Goal: Register for event/course

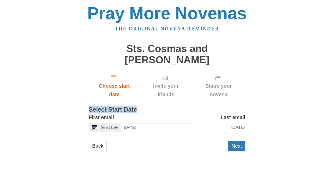
drag, startPoint x: 90, startPoint y: 108, endPoint x: 157, endPoint y: 109, distance: 67.0
click at [157, 109] on h3 "Select Start Date" at bounding box center [167, 110] width 156 height 7
click at [237, 149] on button "Next" at bounding box center [236, 146] width 17 height 11
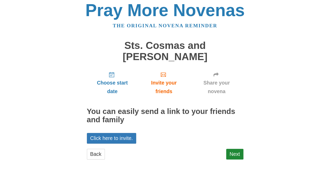
scroll to position [4, 0]
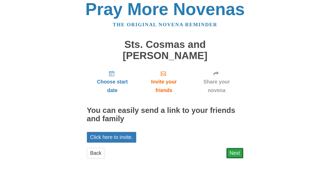
click at [240, 155] on link "Next" at bounding box center [234, 153] width 17 height 11
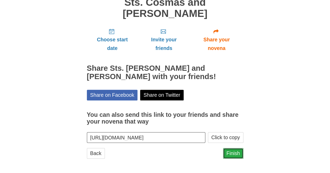
click at [231, 153] on link "Finish" at bounding box center [233, 153] width 20 height 11
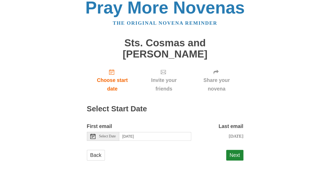
scroll to position [8, 0]
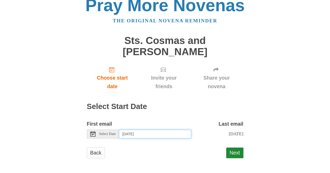
click at [143, 133] on input "[DATE]" at bounding box center [155, 134] width 72 height 9
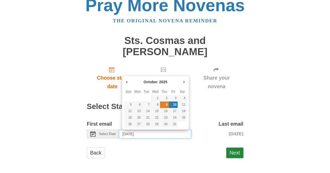
type input "[DATE]"
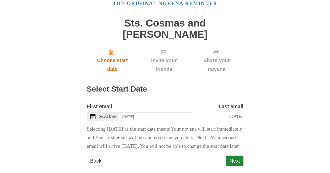
scroll to position [43, 0]
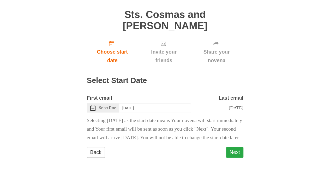
click at [242, 154] on button "Next" at bounding box center [234, 152] width 17 height 11
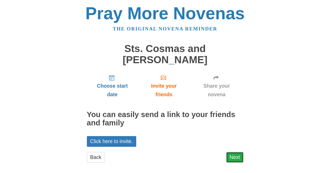
click at [231, 155] on link "Next" at bounding box center [234, 157] width 17 height 11
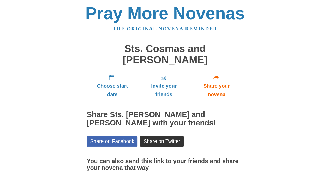
scroll to position [46, 0]
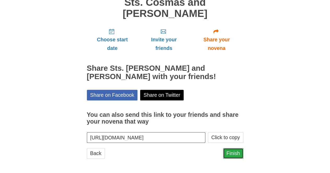
click at [229, 155] on link "Finish" at bounding box center [233, 153] width 20 height 11
